Goal: Find specific page/section: Find specific page/section

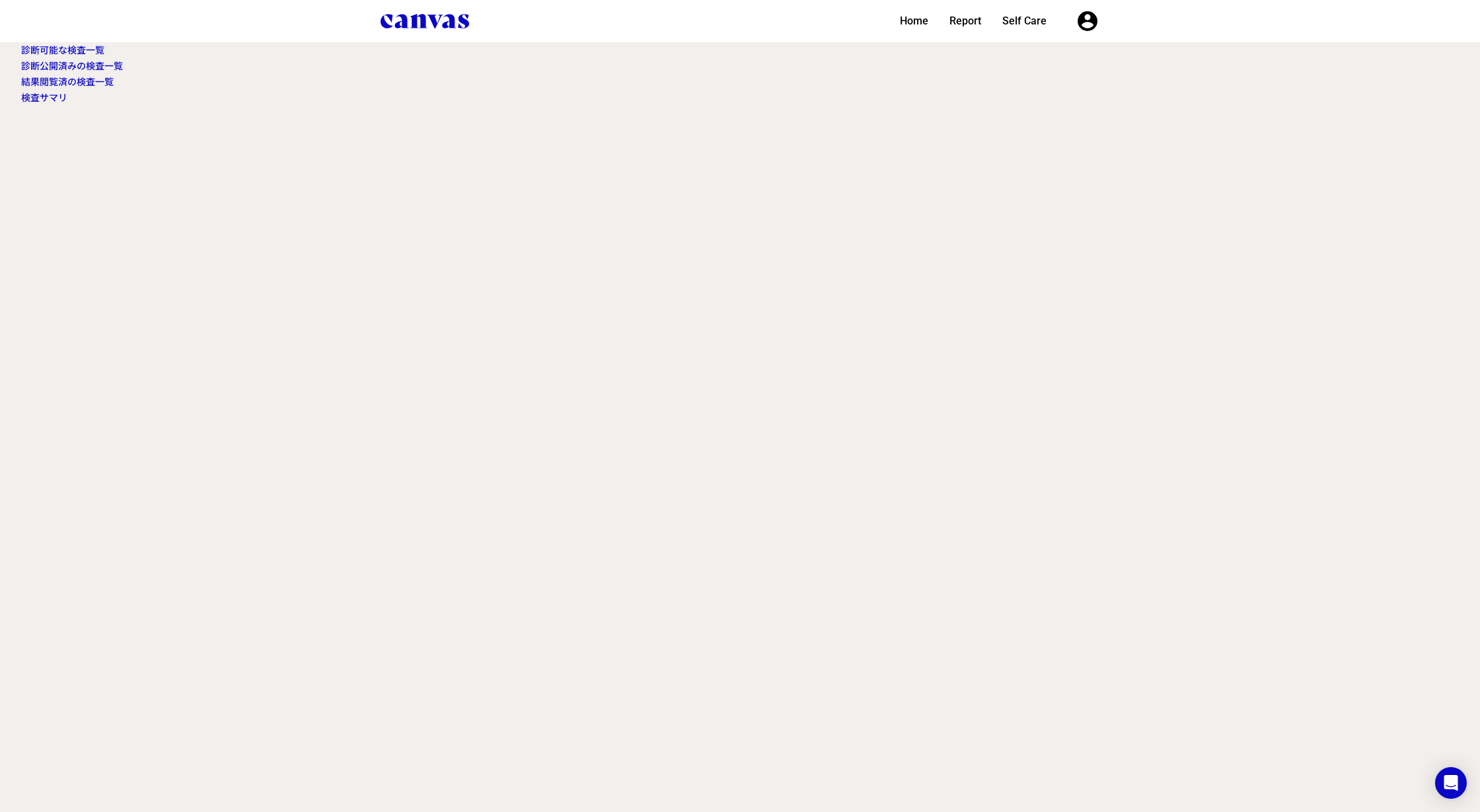
click at [45, 52] on link "診断可能な検査一覧" at bounding box center [63, 50] width 83 height 11
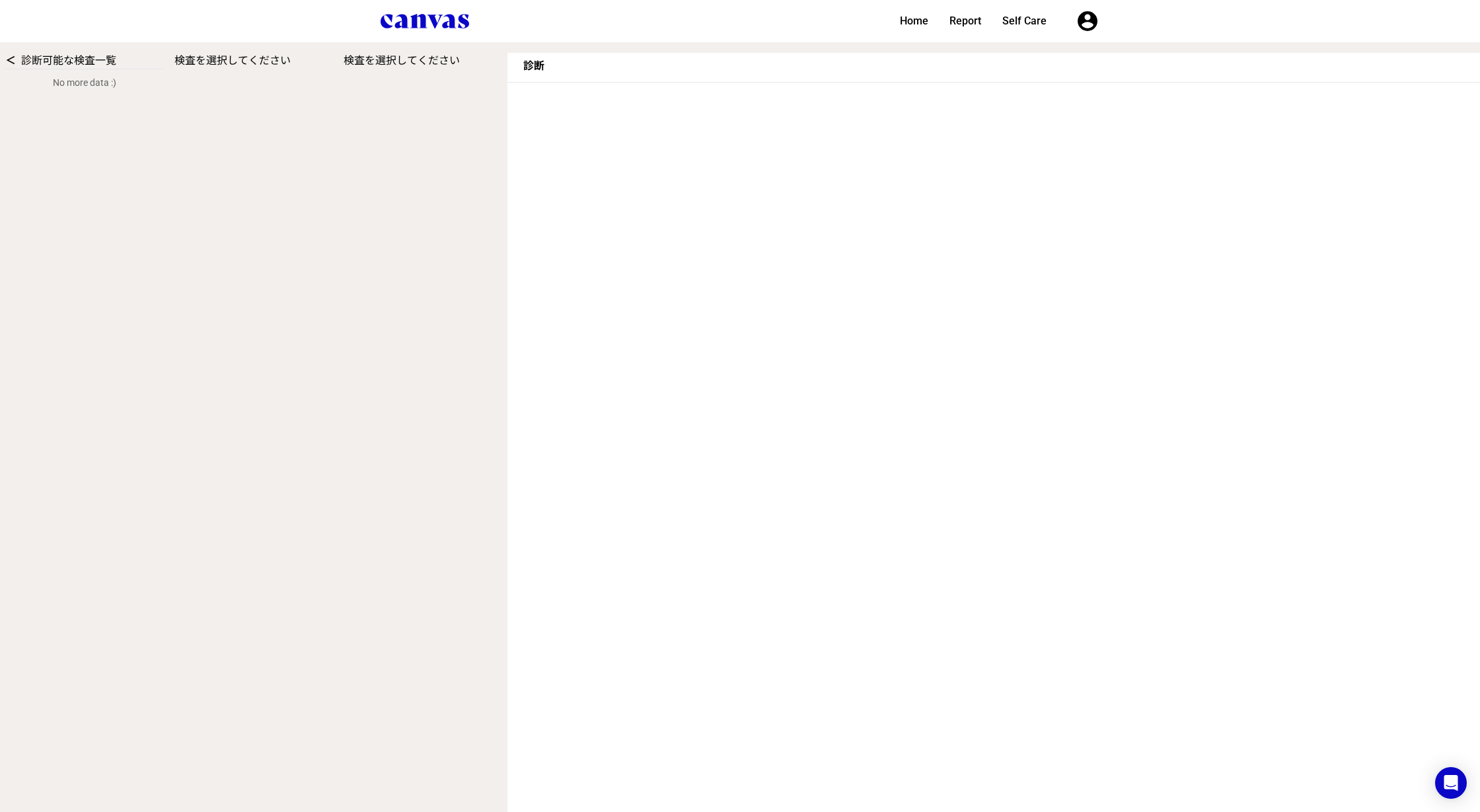
click at [12, 56] on link "＜" at bounding box center [10, 61] width 11 height 13
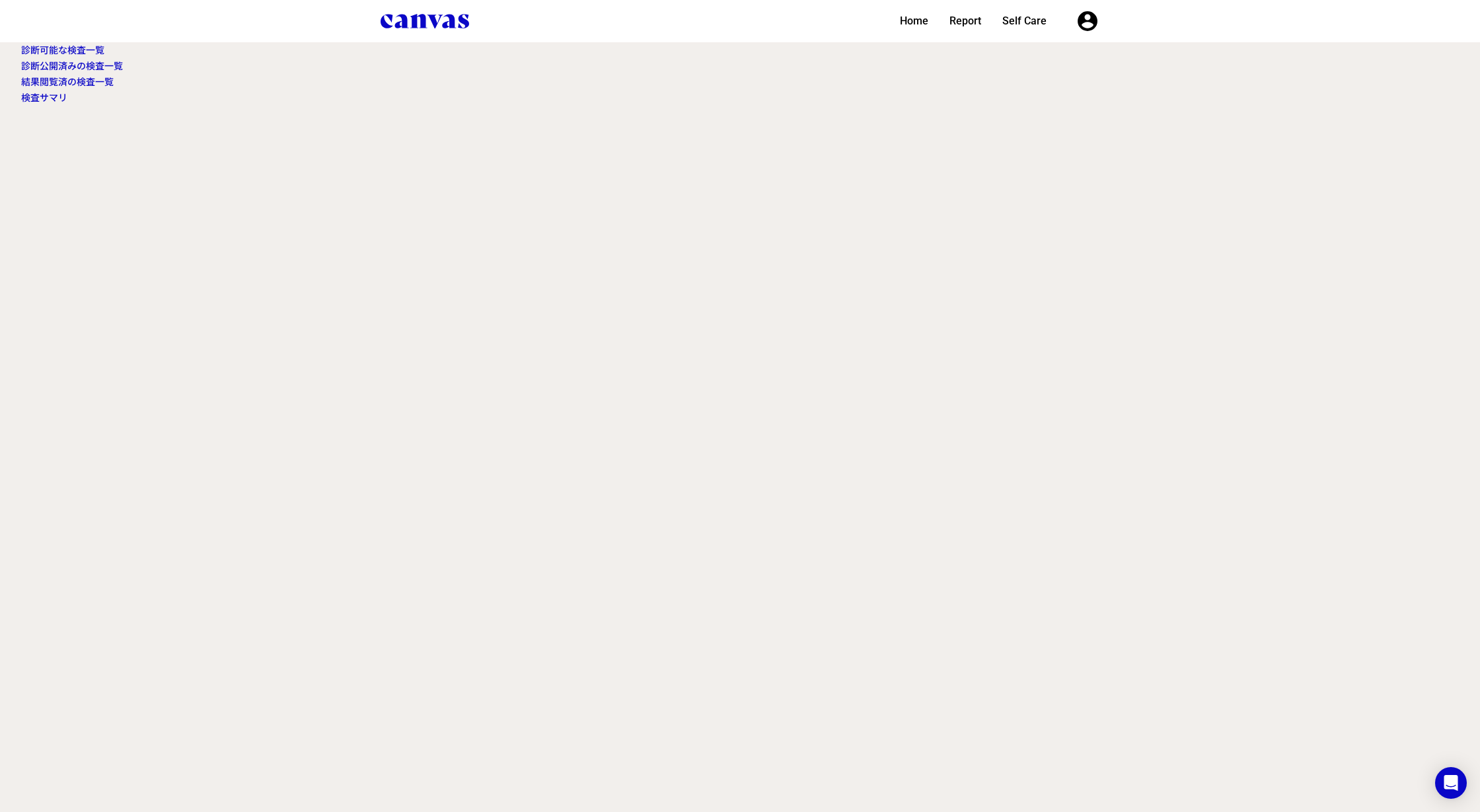
click at [72, 62] on link "診断公開済みの検査一覧" at bounding box center [72, 66] width 102 height 11
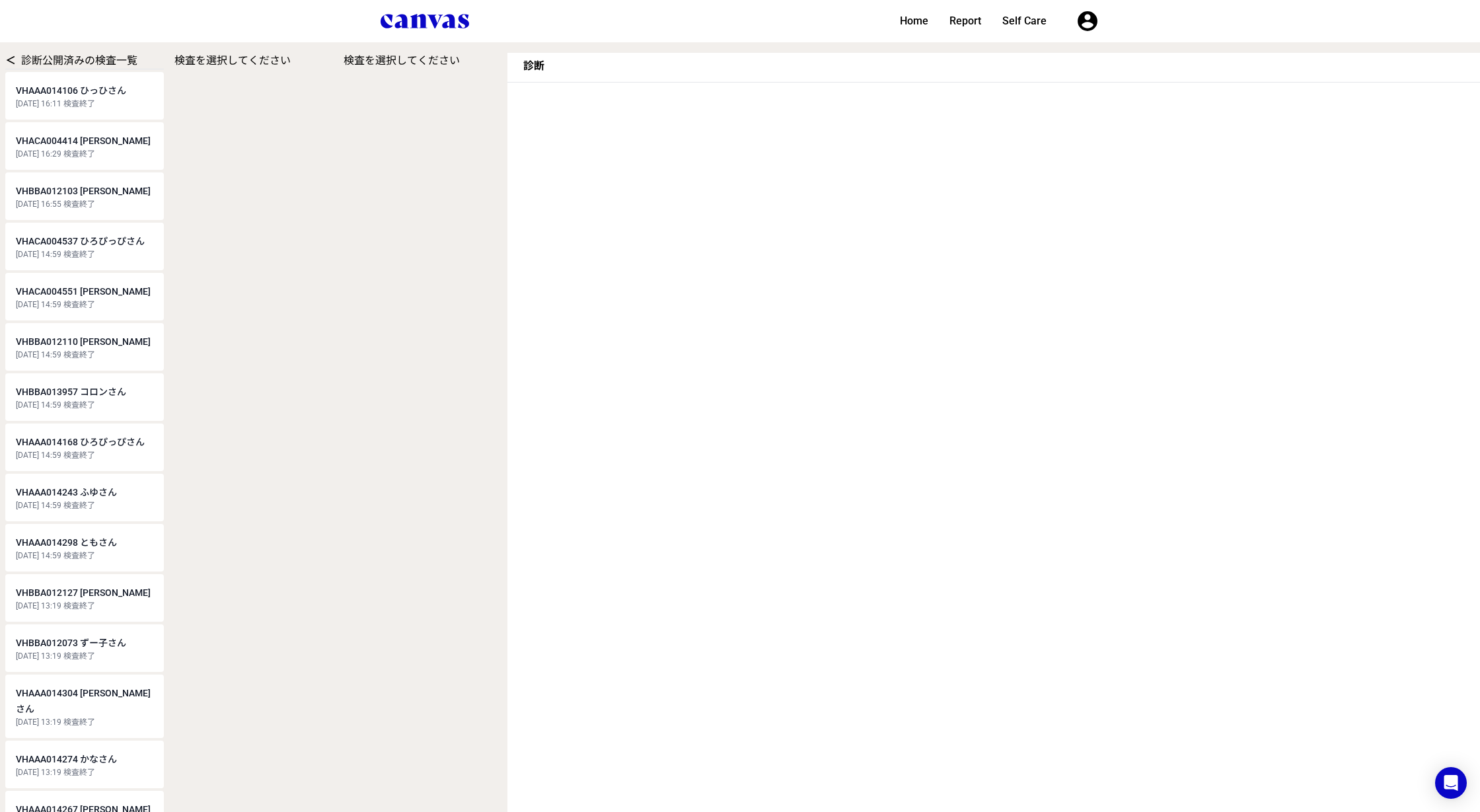
click at [75, 136] on span "VHACA004414 [PERSON_NAME]" at bounding box center [83, 140] width 135 height 11
